Goal: Navigation & Orientation: Find specific page/section

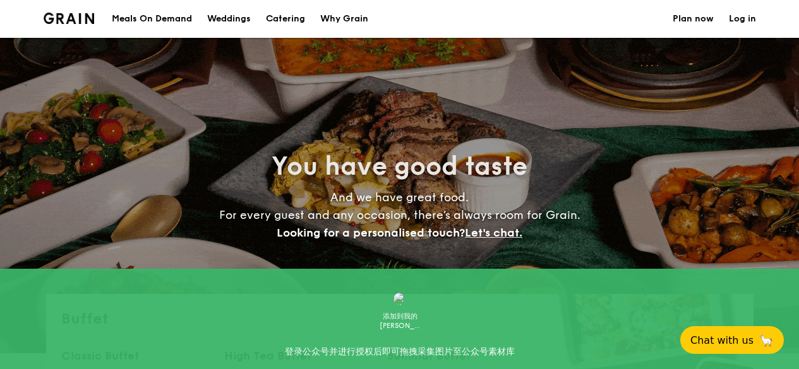
select select
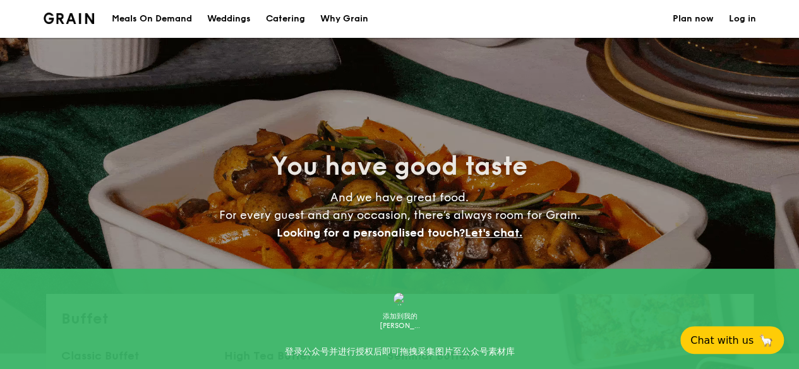
click at [743, 19] on link "Log in" at bounding box center [741, 19] width 27 height 38
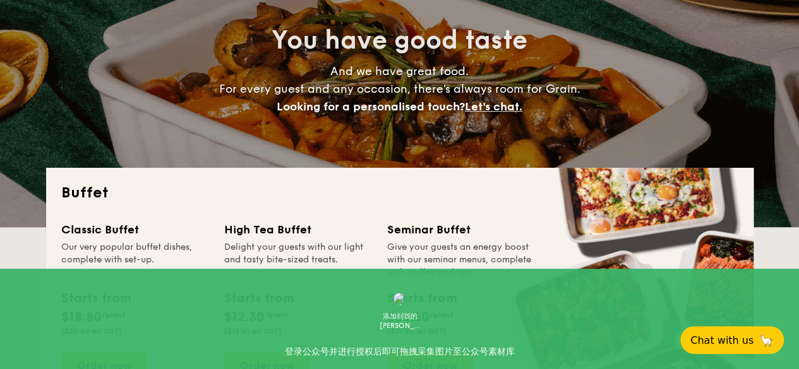
scroll to position [253, 0]
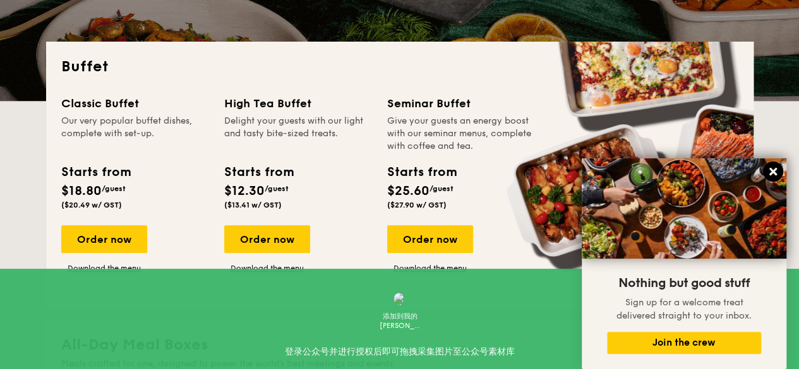
click at [773, 171] on icon at bounding box center [773, 172] width 8 height 8
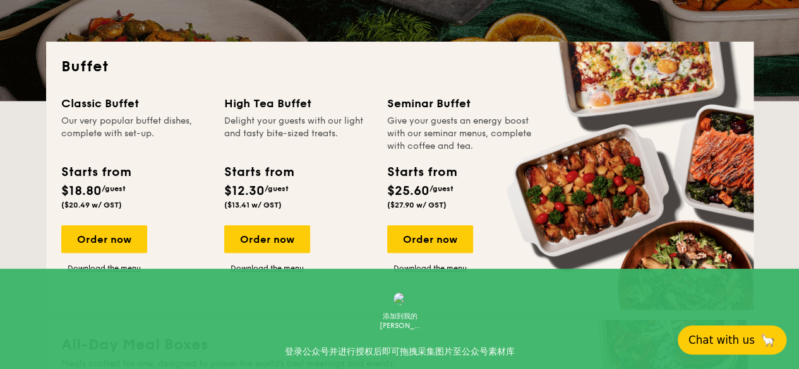
click at [739, 343] on span "Chat with us" at bounding box center [721, 340] width 66 height 13
